Goal: Book appointment/travel/reservation

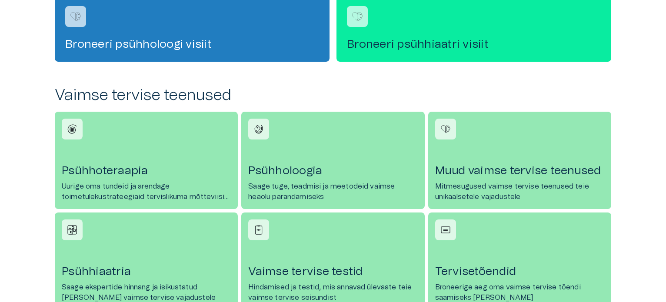
scroll to position [348, 0]
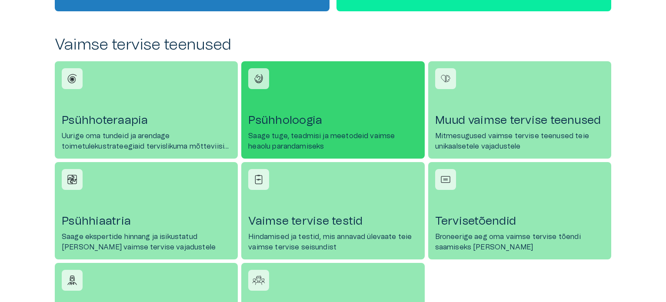
click at [347, 126] on h4 "Psühholoogia" at bounding box center [332, 120] width 169 height 14
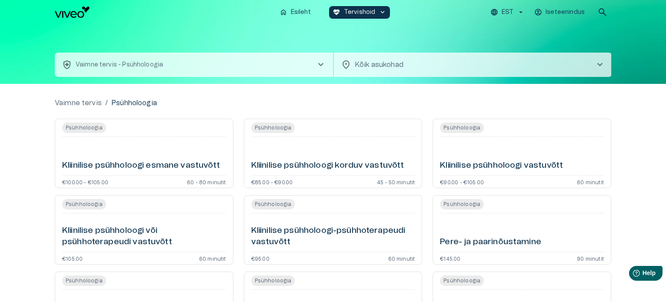
click at [473, 55] on body "Hindame teie privaatsust Kasutame küpsiseid teie sirvimiskogemuse parandamiseks…" at bounding box center [333, 151] width 666 height 302
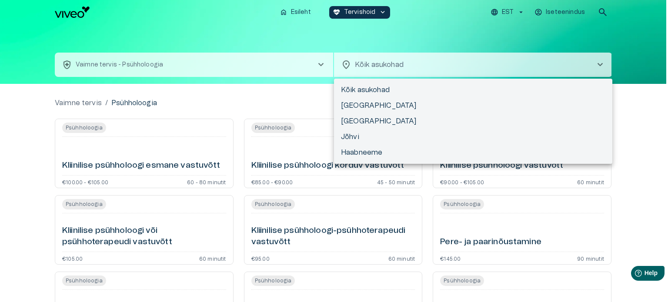
click at [436, 64] on div at bounding box center [334, 151] width 668 height 302
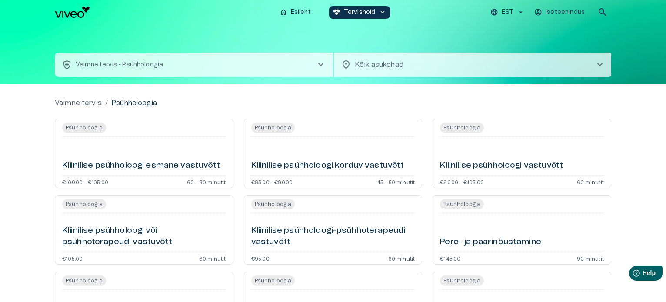
click at [436, 64] on body "Hindame teie privaatsust Kasutame küpsiseid teie sirvimiskogemuse parandamiseks…" at bounding box center [333, 151] width 666 height 302
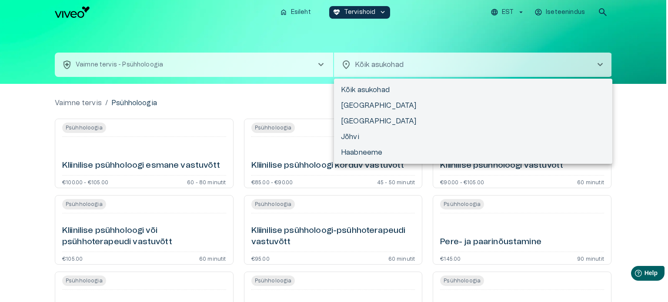
click at [477, 33] on div at bounding box center [334, 151] width 668 height 302
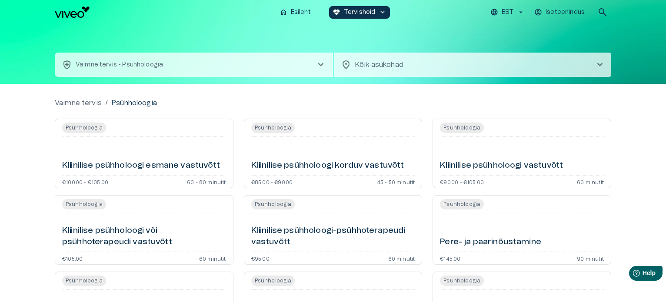
click at [319, 63] on span "chevron_right" at bounding box center [321, 65] width 10 height 10
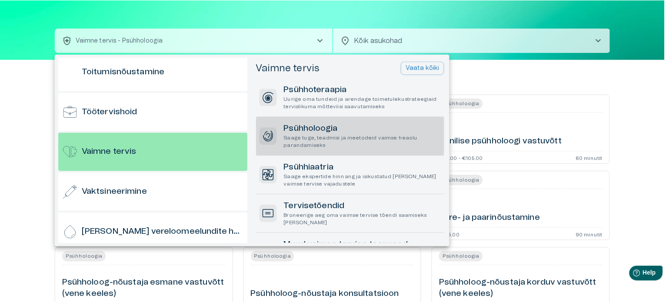
scroll to position [846, 0]
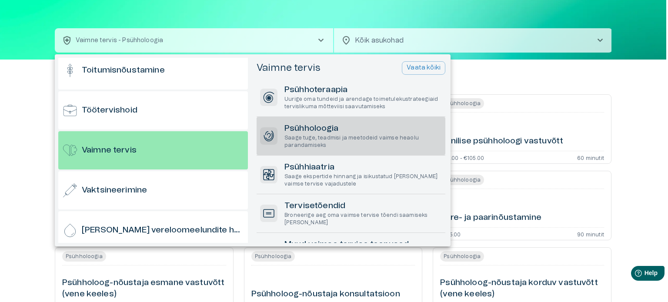
click at [322, 43] on div at bounding box center [334, 151] width 668 height 302
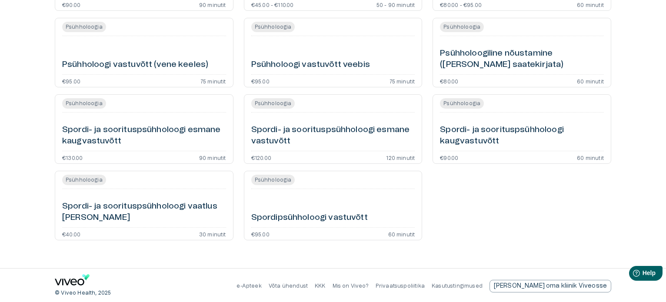
scroll to position [485, 0]
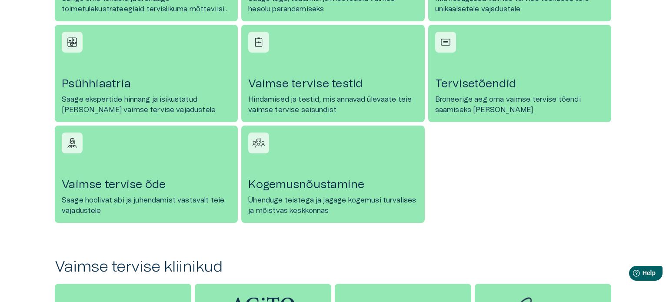
scroll to position [348, 0]
